Goal: Information Seeking & Learning: Learn about a topic

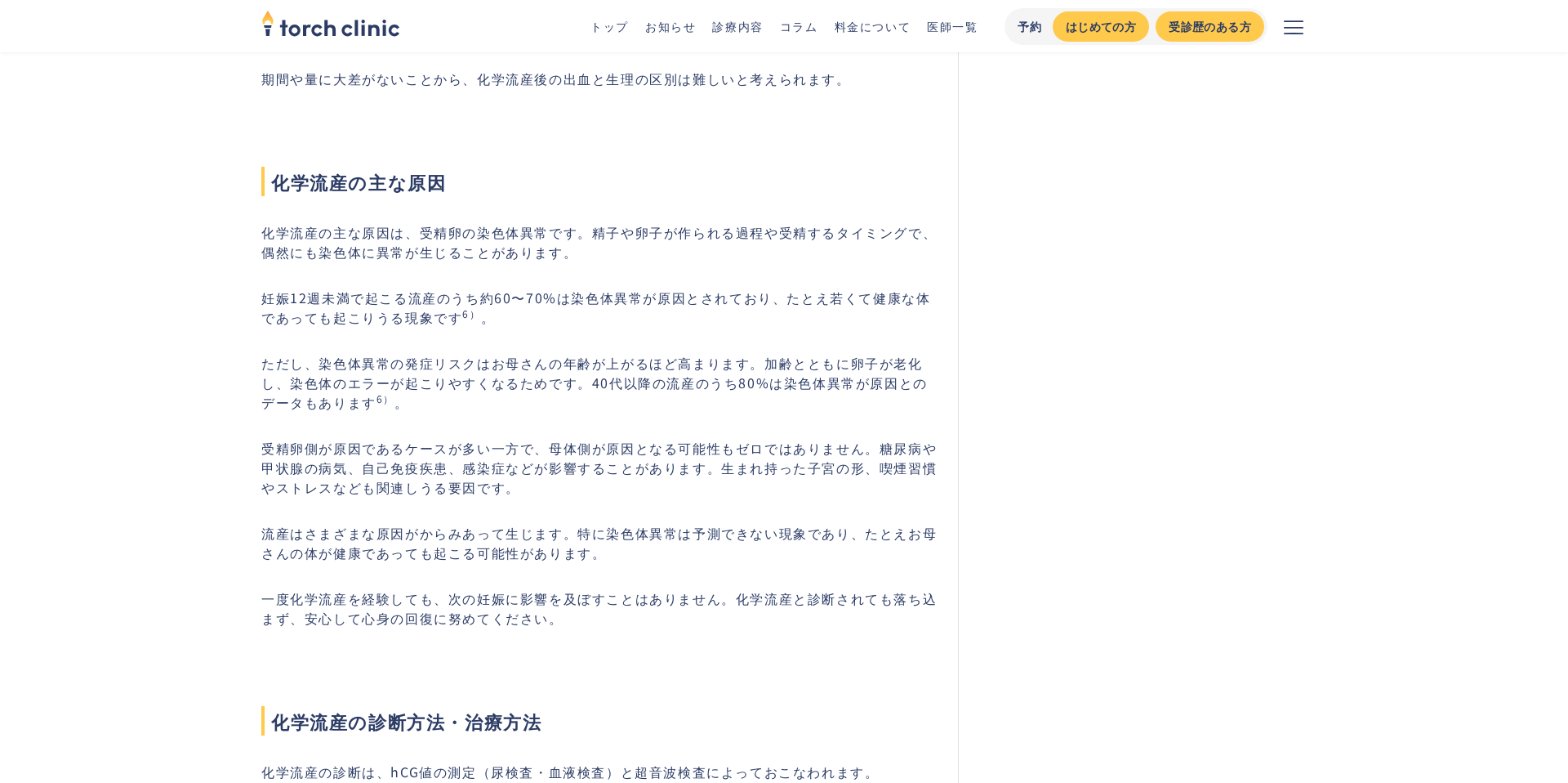
scroll to position [2540, 0]
click at [534, 354] on p "ただし、染色体異常の発症リスクはお母さんの年齢が上がるほど高まります。加齢とともに卵子が老化し、染色体のエラーが起こりやすくなるためです。40代以降の流産のう…" at bounding box center [599, 384] width 677 height 59
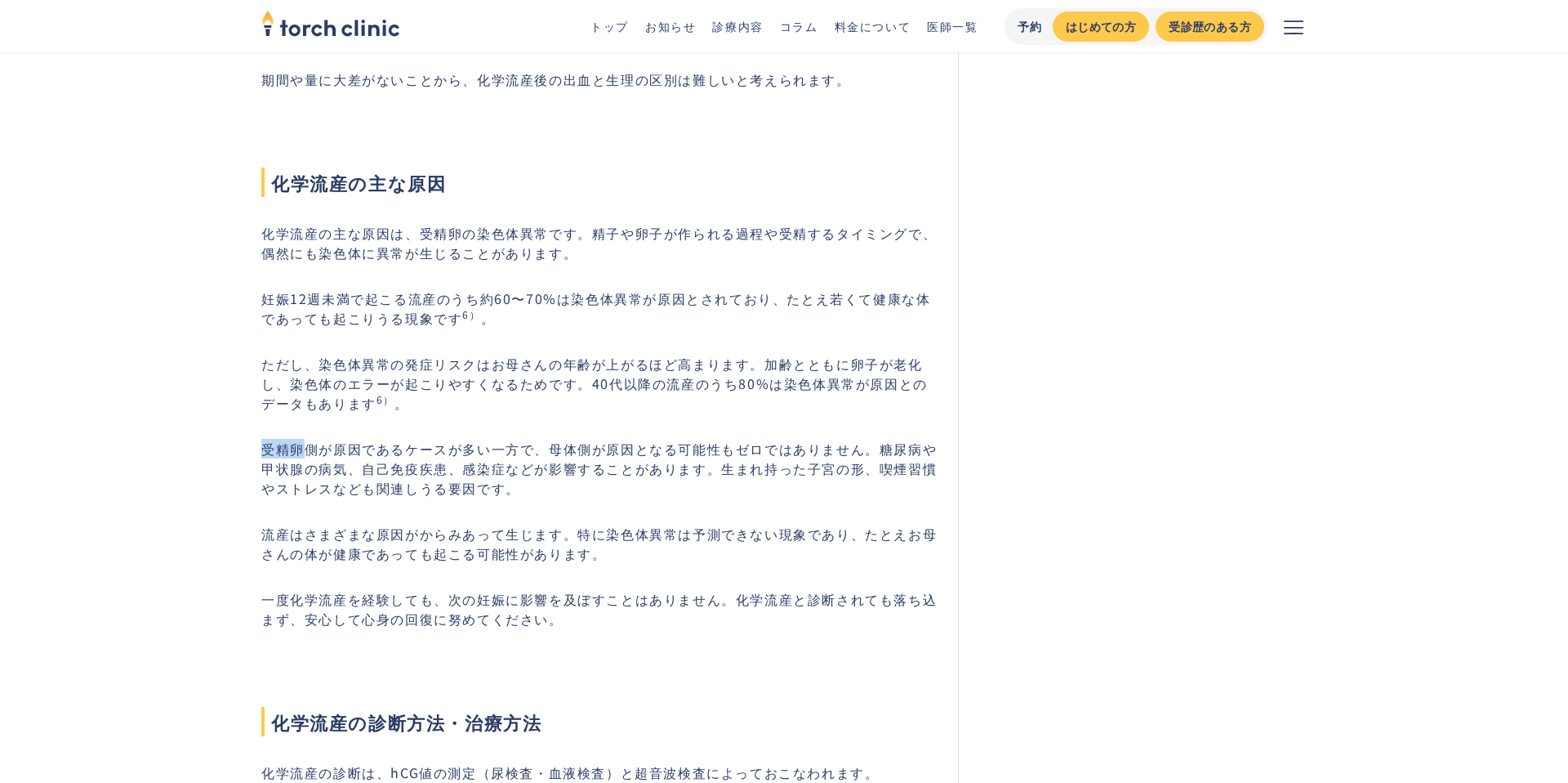
click at [517, 439] on p "受精卵側が原因であるケースが多い一方で、母体側が原因となる可能性もゼロではありません。糖尿病や甲状腺の病気、自己免疫疾患、感染症などが影響することがあります。…" at bounding box center [599, 469] width 677 height 59
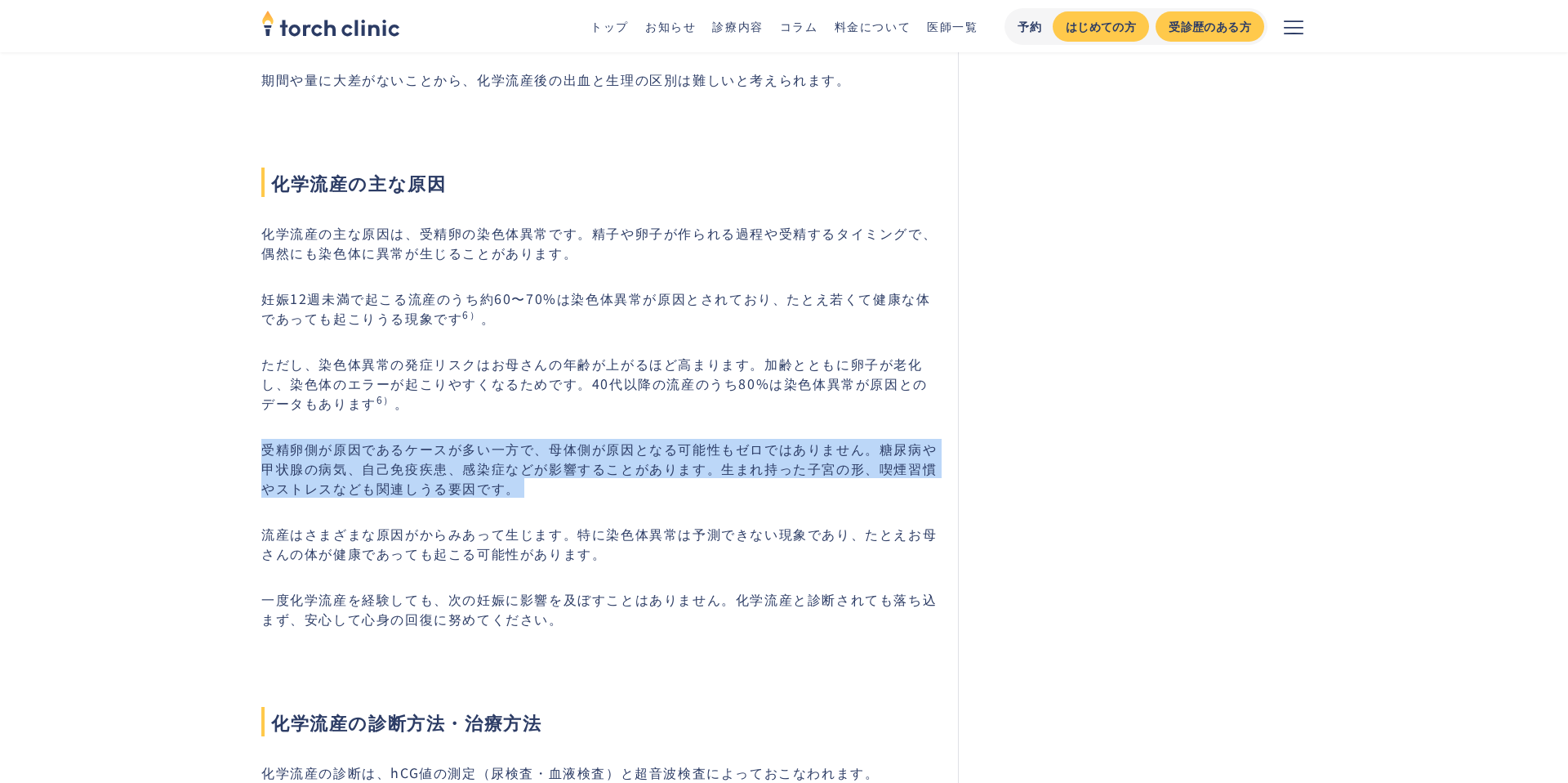
click at [517, 439] on p "受精卵側が原因であるケースが多い一方で、母体側が原因となる可能性もゼロではありません。糖尿病や甲状腺の病気、自己免疫疾患、感染症などが影響することがあります。…" at bounding box center [599, 469] width 677 height 59
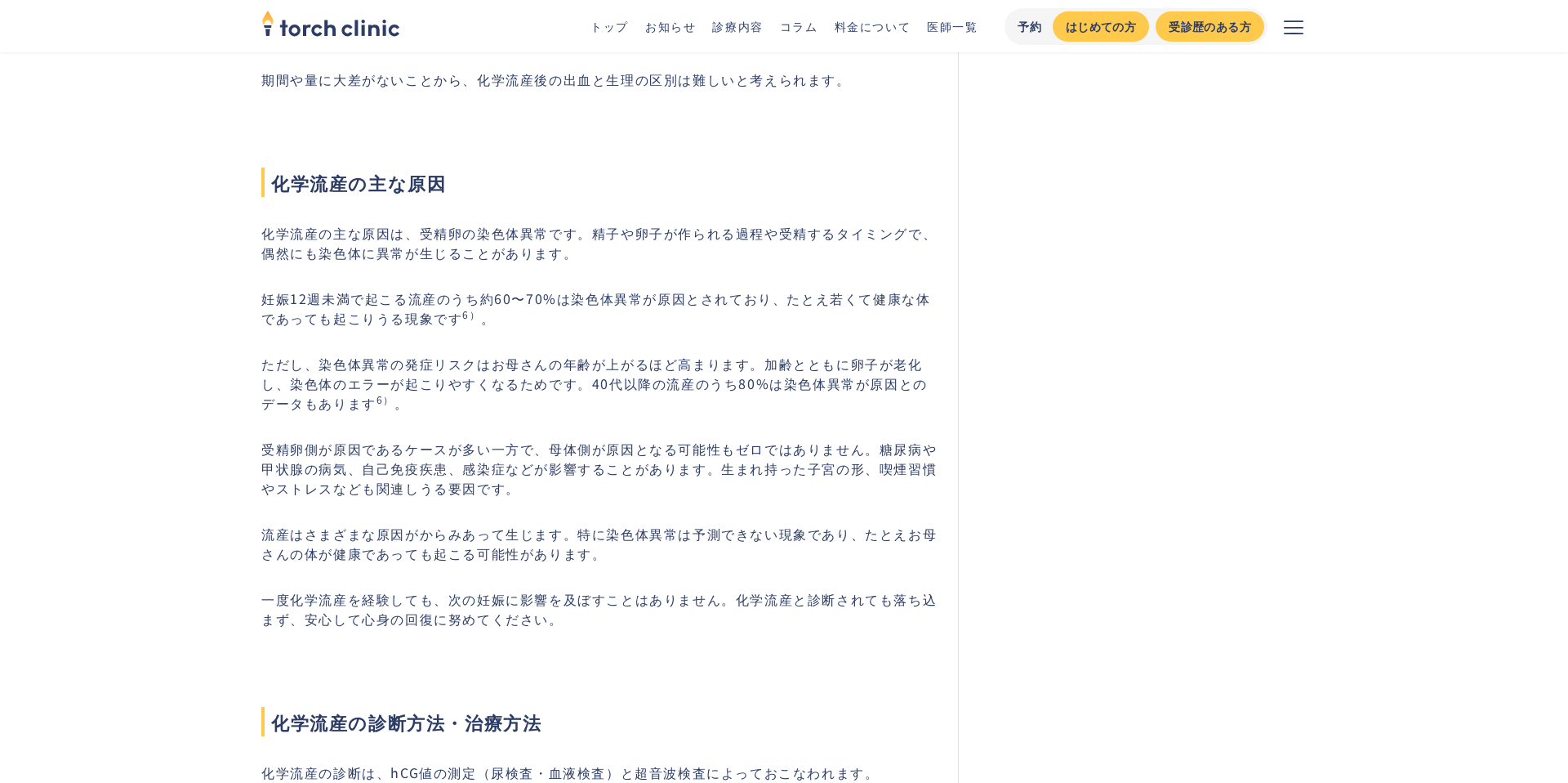
click at [517, 439] on p "受精卵側が原因であるケースが多い一方で、母体側が原因となる可能性もゼロではありません。糖尿病や甲状腺の病気、自己免疫疾患、感染症などが影響することがあります。…" at bounding box center [599, 469] width 677 height 59
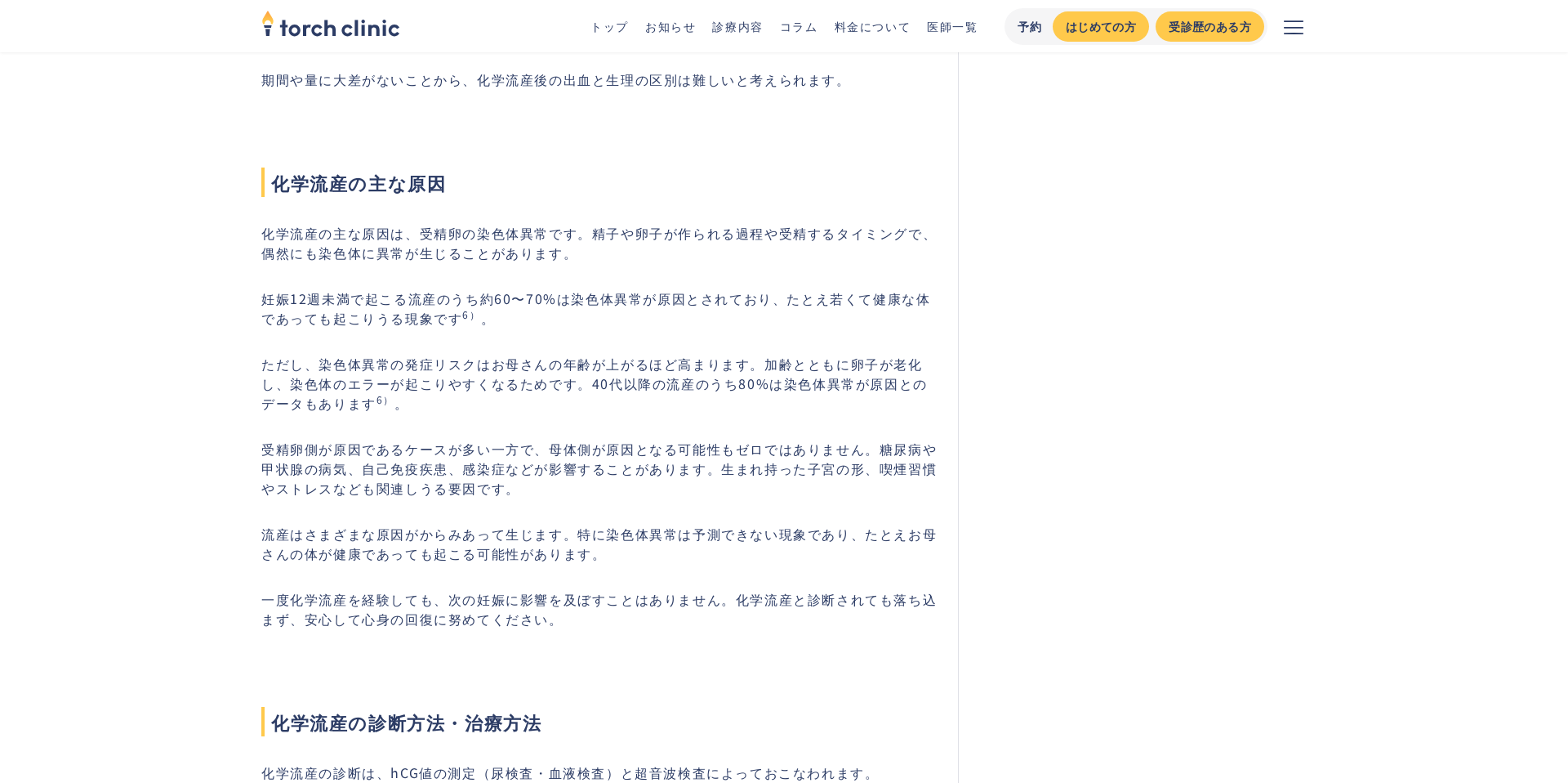
click at [511, 359] on p "ただし、染色体異常の発症リスクはお母さんの年齢が上がるほど高まります。加齢とともに卵子が老化し、染色体のエラーが起こりやすくなるためです。40代以降の流産のう…" at bounding box center [599, 384] width 677 height 59
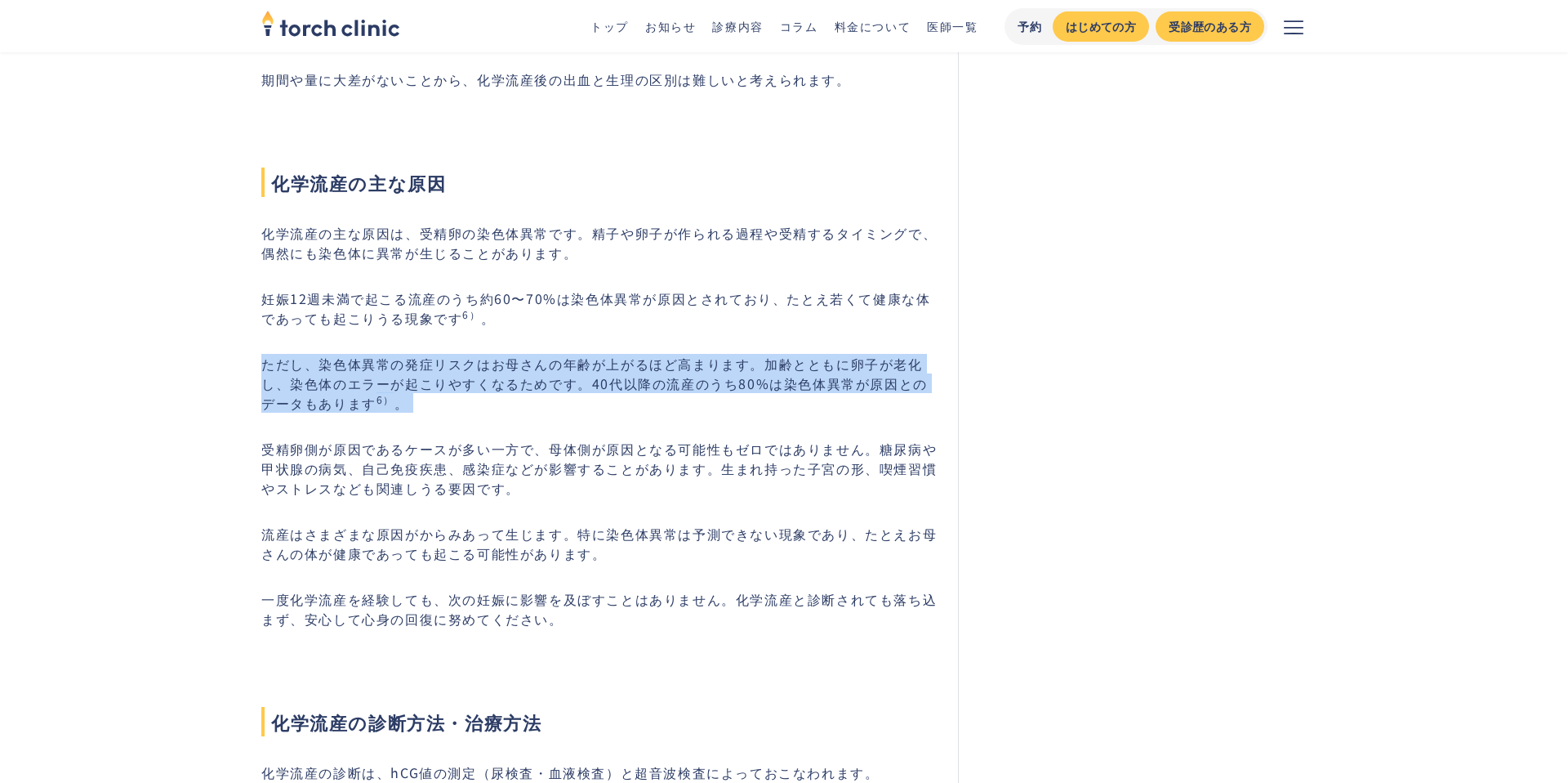
click at [504, 289] on p "妊娠12週未満で起こる流産のうち約60〜70%は染色体異常が原因とされており、たとえ若くて健康な体であっても起こりうる現象です 6） 。" at bounding box center [599, 308] width 677 height 40
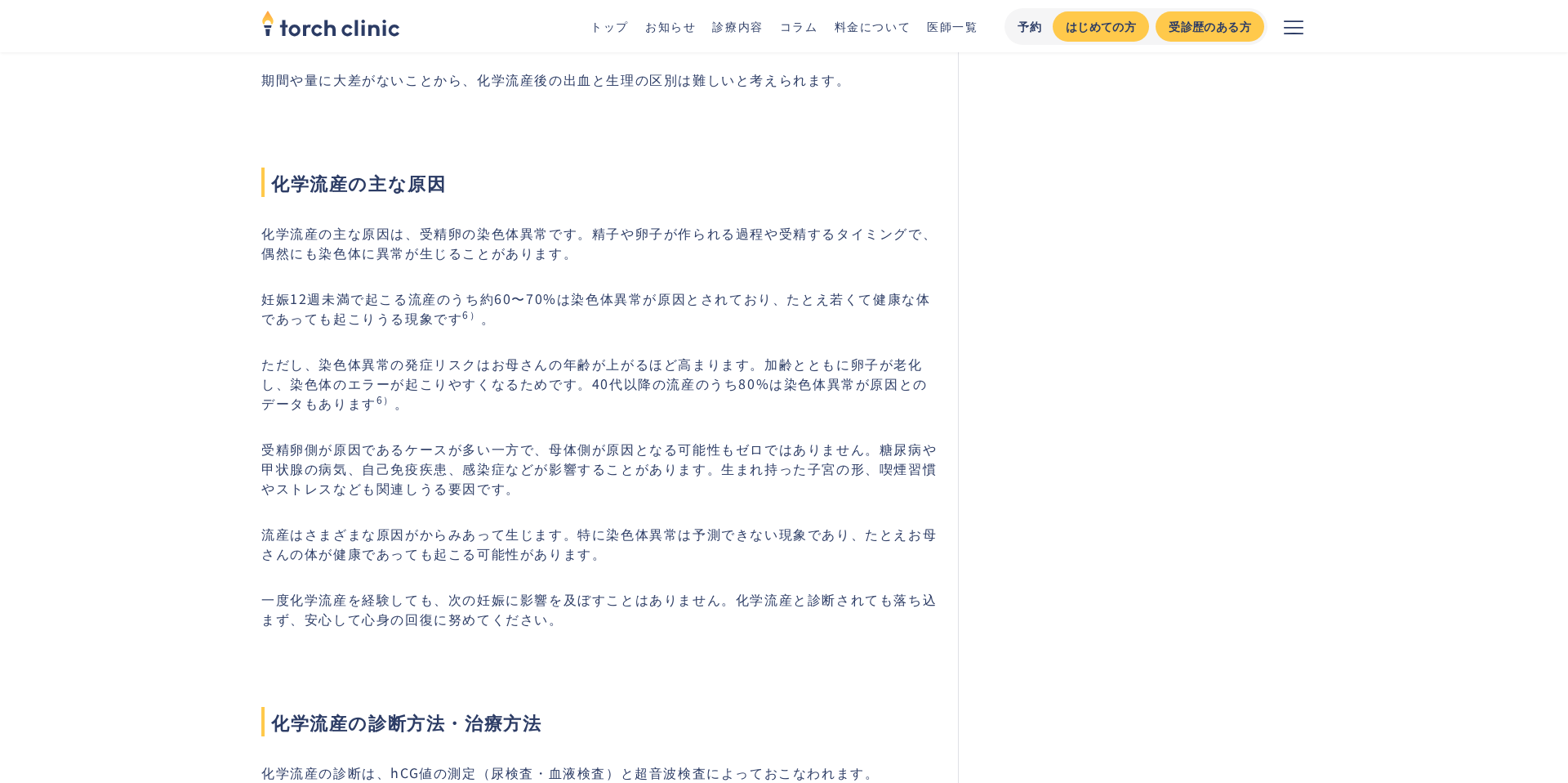
click at [504, 289] on p "妊娠12週未満で起こる流産のうち約60〜70%は染色体異常が原因とされており、たとえ若くて健康な体であっても起こりうる現象です 6） 。" at bounding box center [599, 308] width 677 height 40
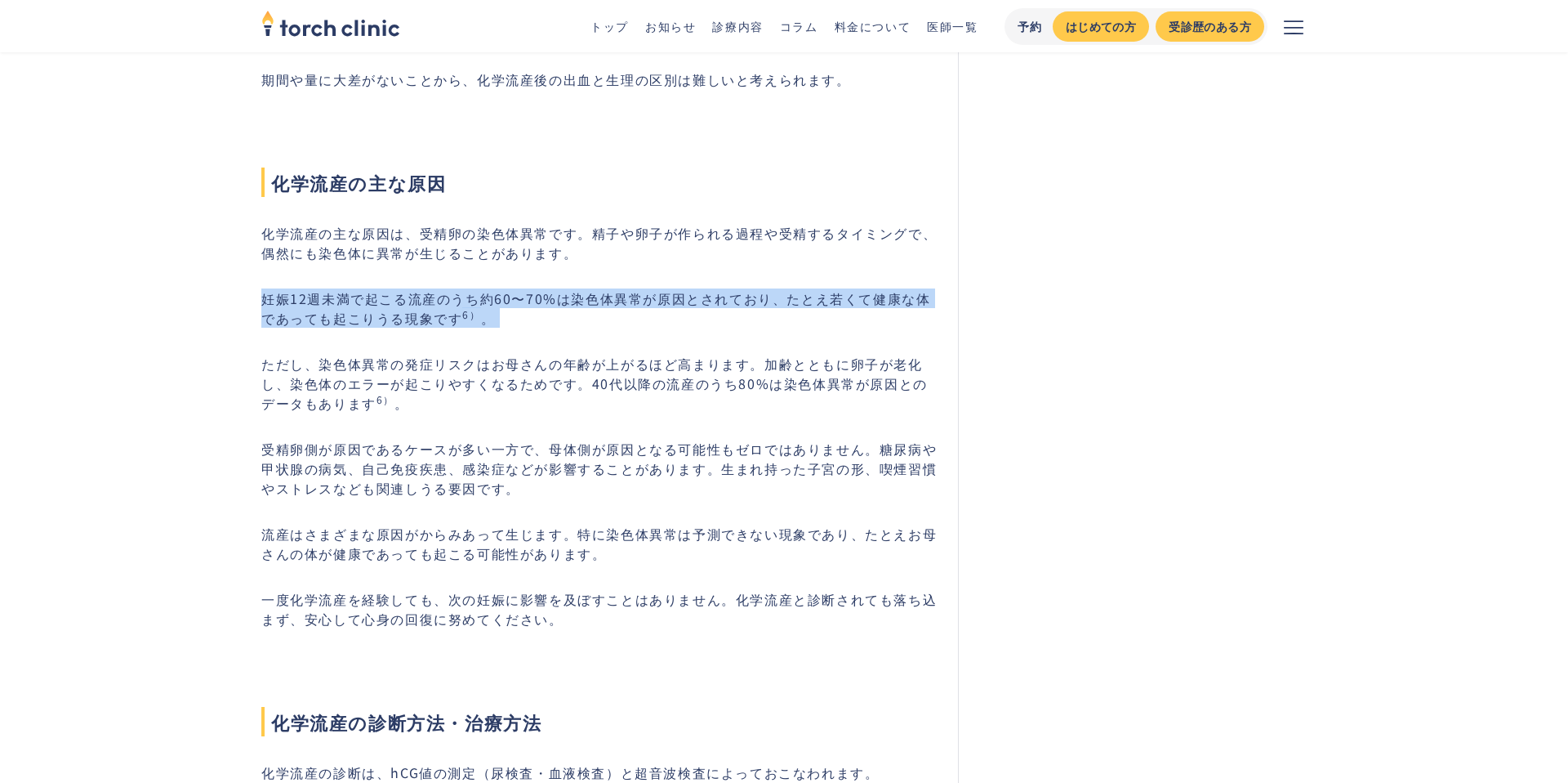
click at [495, 223] on p "化学流産の主な原因は、受精卵の染色体異常です。精子や卵子が作られる過程や受精するタイミングで、偶然にも染色体に異常が生じることがあります。" at bounding box center [599, 243] width 677 height 40
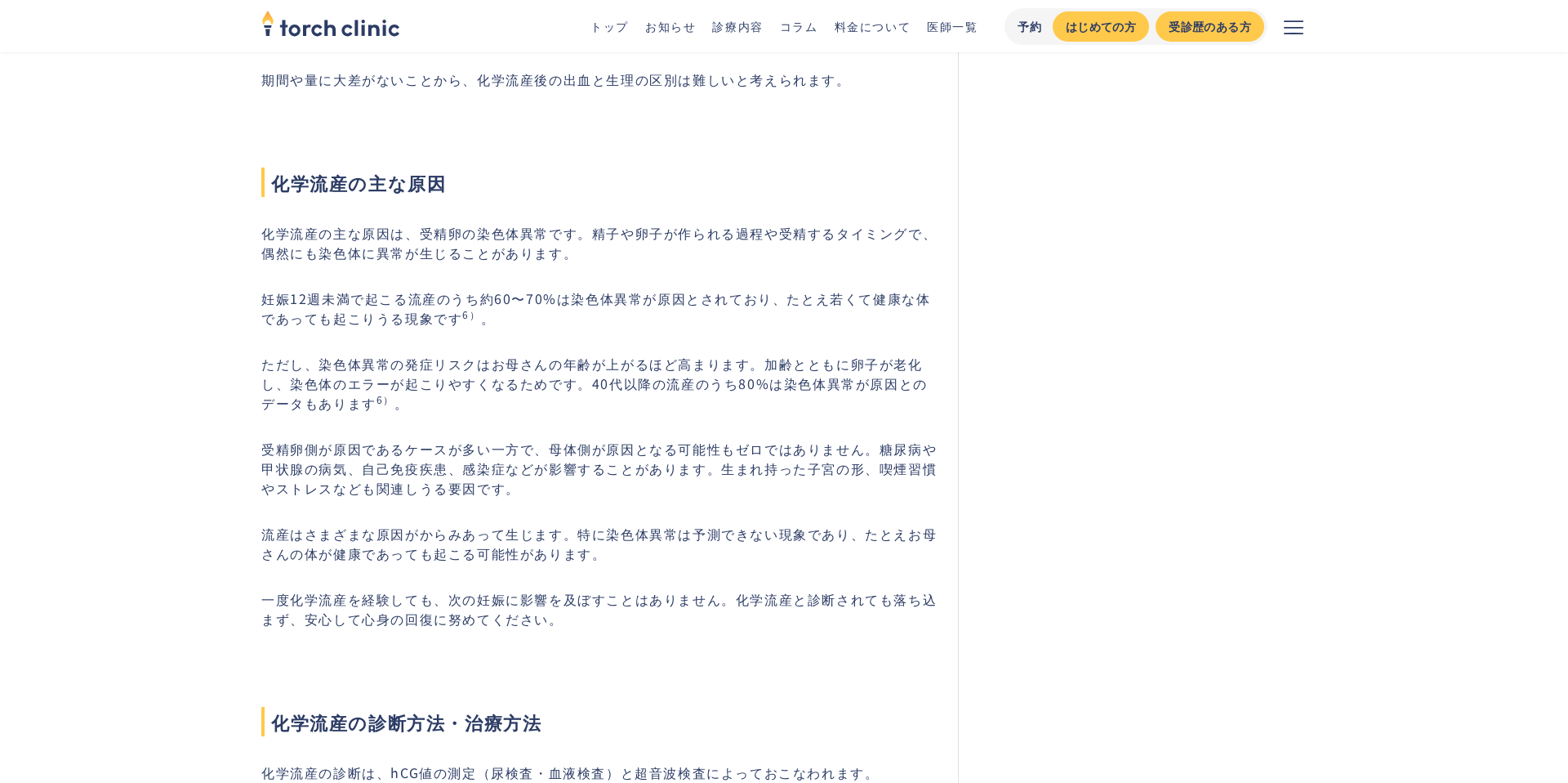
click at [495, 223] on p "化学流産の主な原因は、受精卵の染色体異常です。精子や卵子が作られる過程や受精するタイミングで、偶然にも染色体に異常が生じることがあります。" at bounding box center [599, 243] width 677 height 40
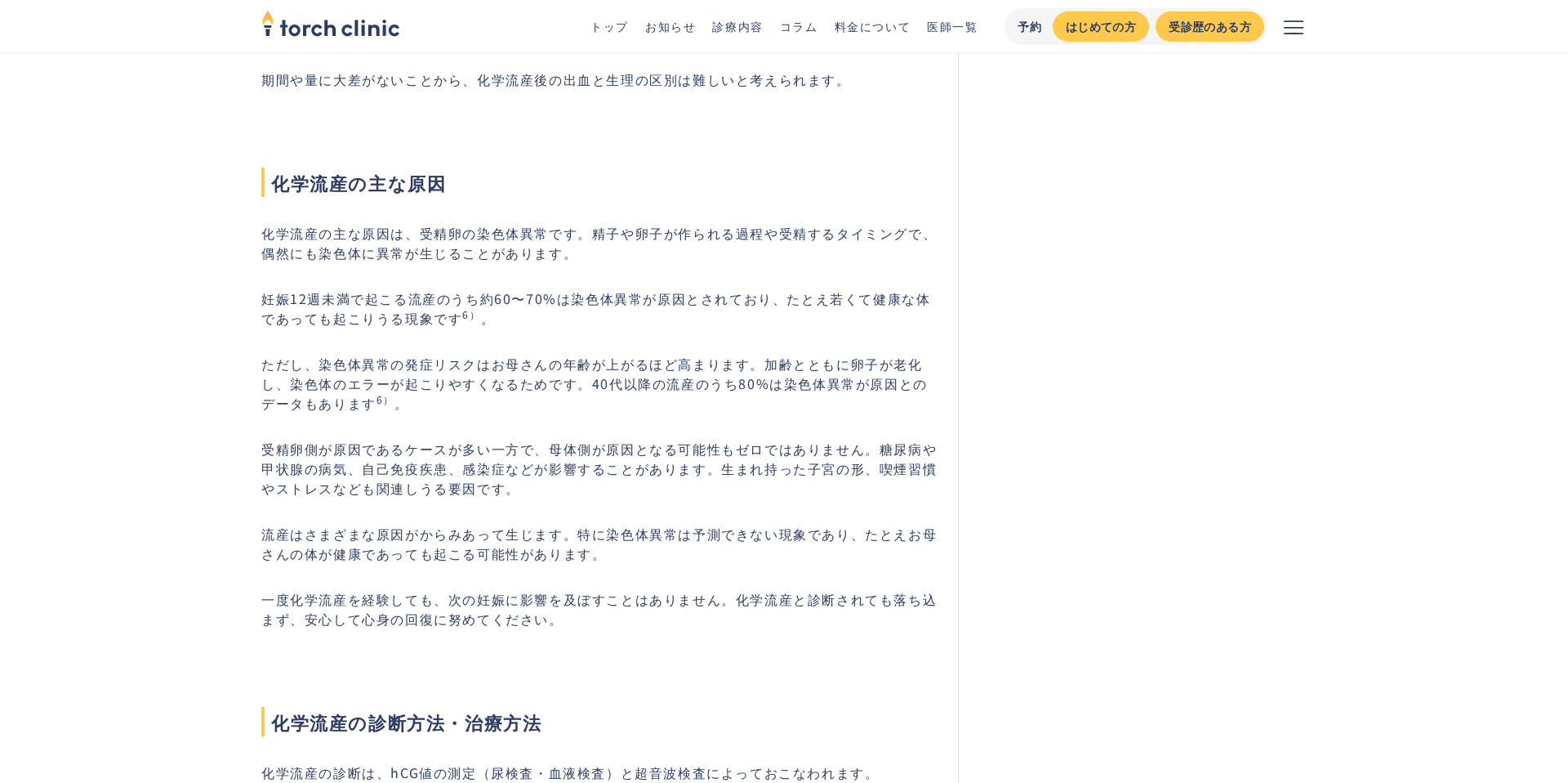
click at [565, 375] on p "ただし、染色体異常の発症リスクはお母さんの年齢が上がるほど高まります。加齢とともに卵子が老化し、染色体のエラーが起こりやすくなるためです。40代以降の流産のう…" at bounding box center [599, 384] width 677 height 59
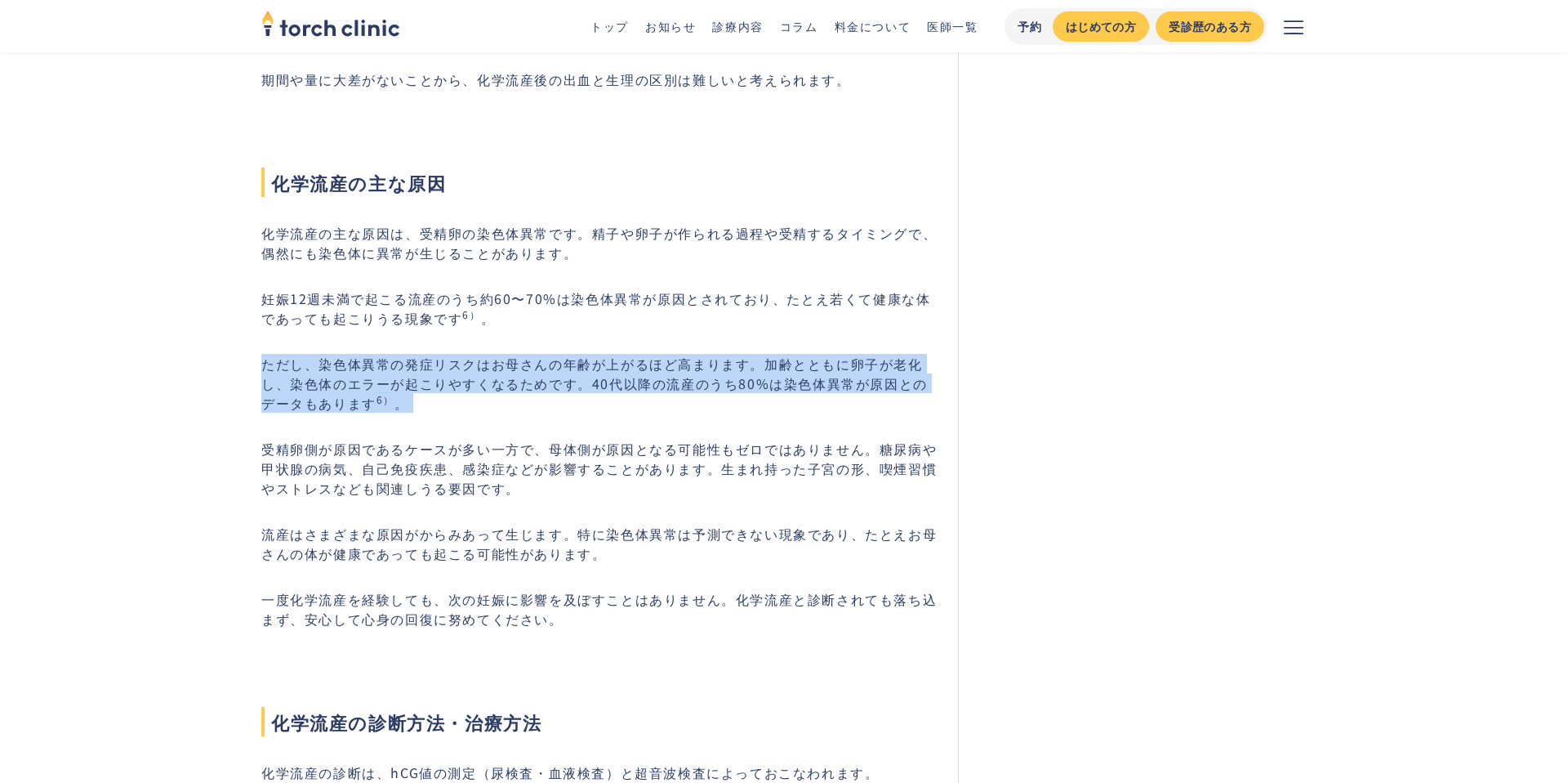
click at [565, 375] on p "ただし、染色体異常の発症リスクはお母さんの年齢が上がるほど高まります。加齢とともに卵子が老化し、染色体のエラーが起こりやすくなるためです。40代以降の流産のう…" at bounding box center [599, 384] width 677 height 59
click at [344, 471] on p "受精卵側が原因であるケースが多い一方で、母体側が原因となる可能性もゼロではありません。糖尿病や甲状腺の病気、自己免疫疾患、感染症などが影響することがあります。…" at bounding box center [599, 469] width 677 height 59
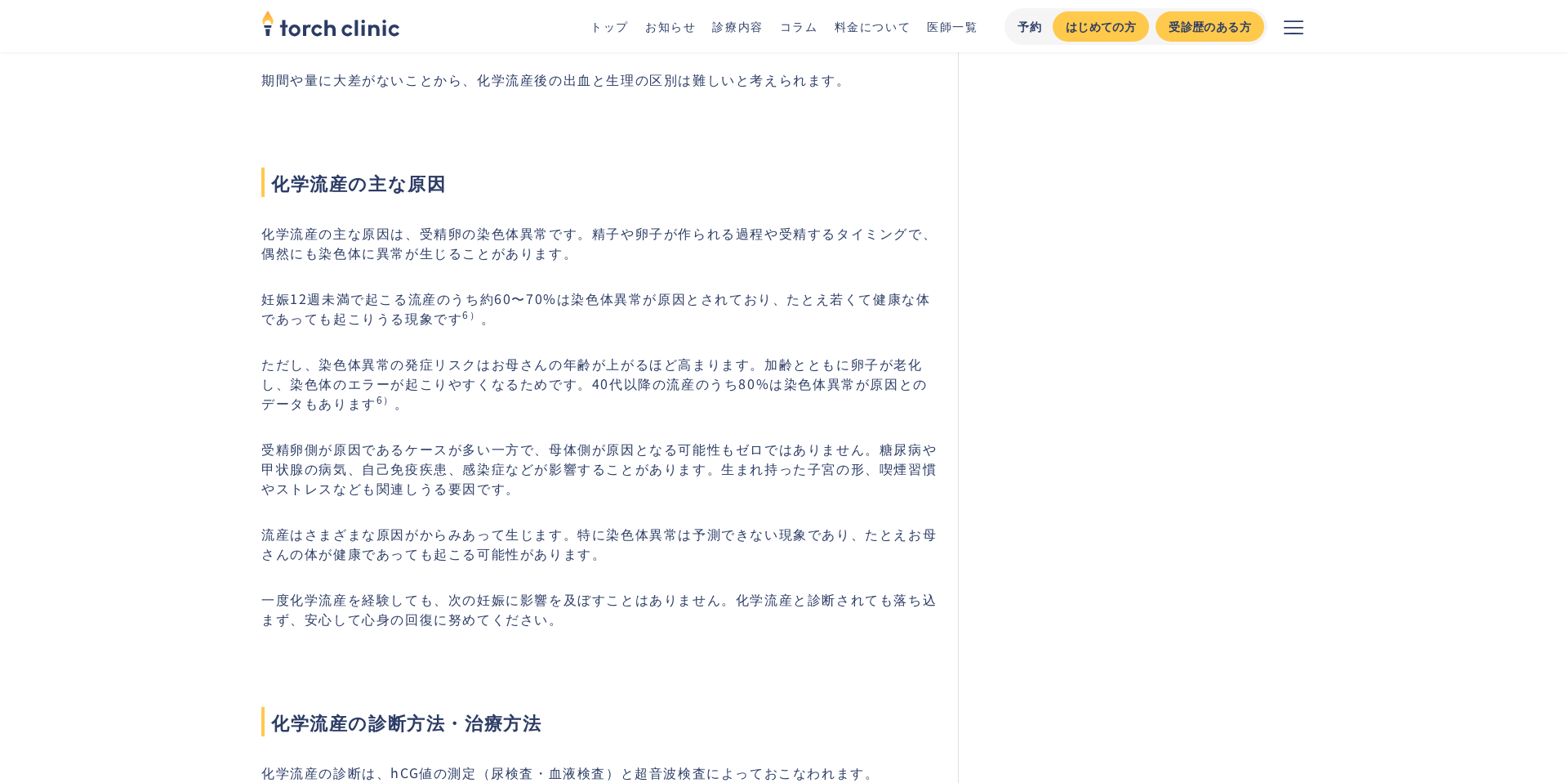
click at [344, 471] on p "受精卵側が原因であるケースが多い一方で、母体側が原因となる可能性もゼロではありません。糖尿病や甲状腺の病気、自己免疫疾患、感染症などが影響することがあります。…" at bounding box center [599, 469] width 677 height 59
